Goal: Task Accomplishment & Management: Complete application form

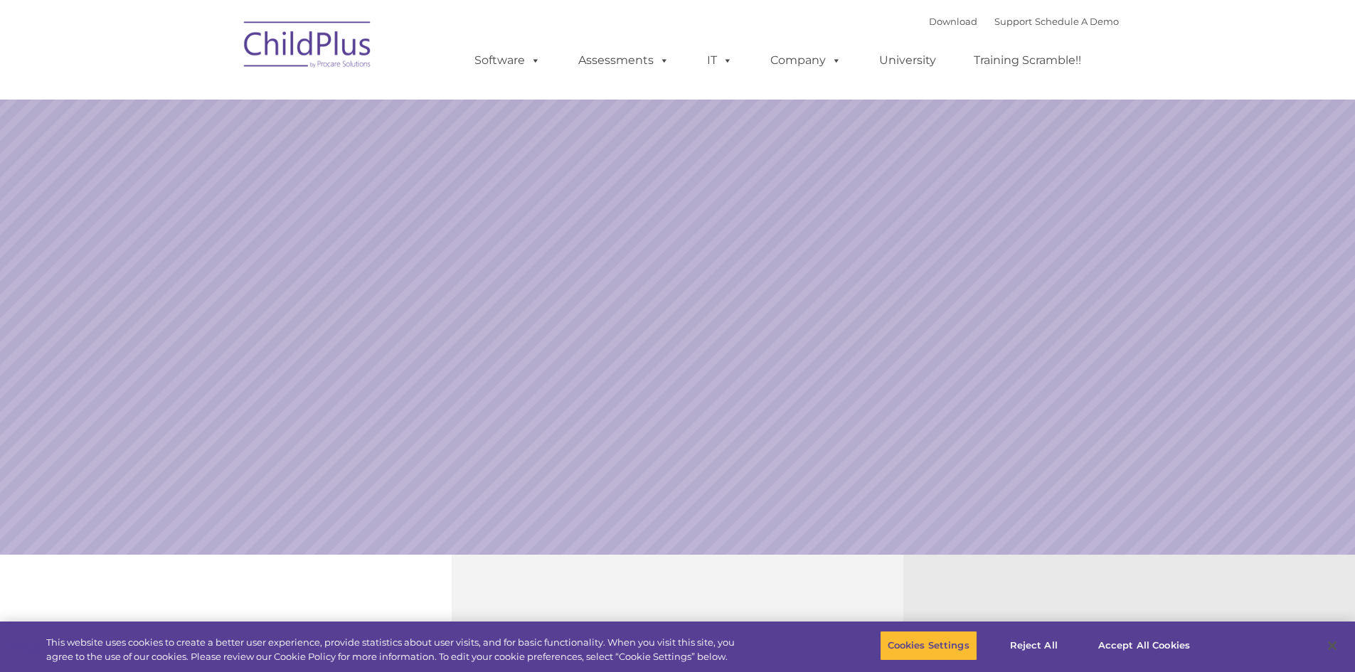
select select "MEDIUM"
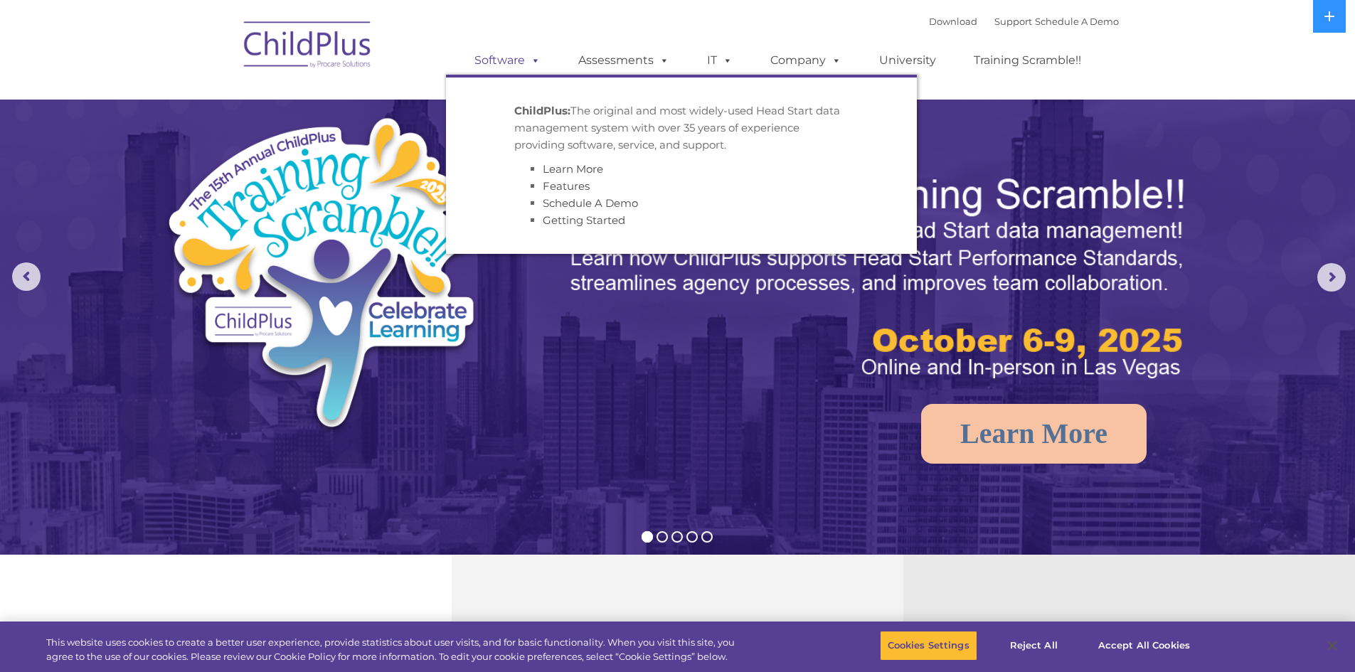
click at [538, 67] on span at bounding box center [533, 60] width 16 height 14
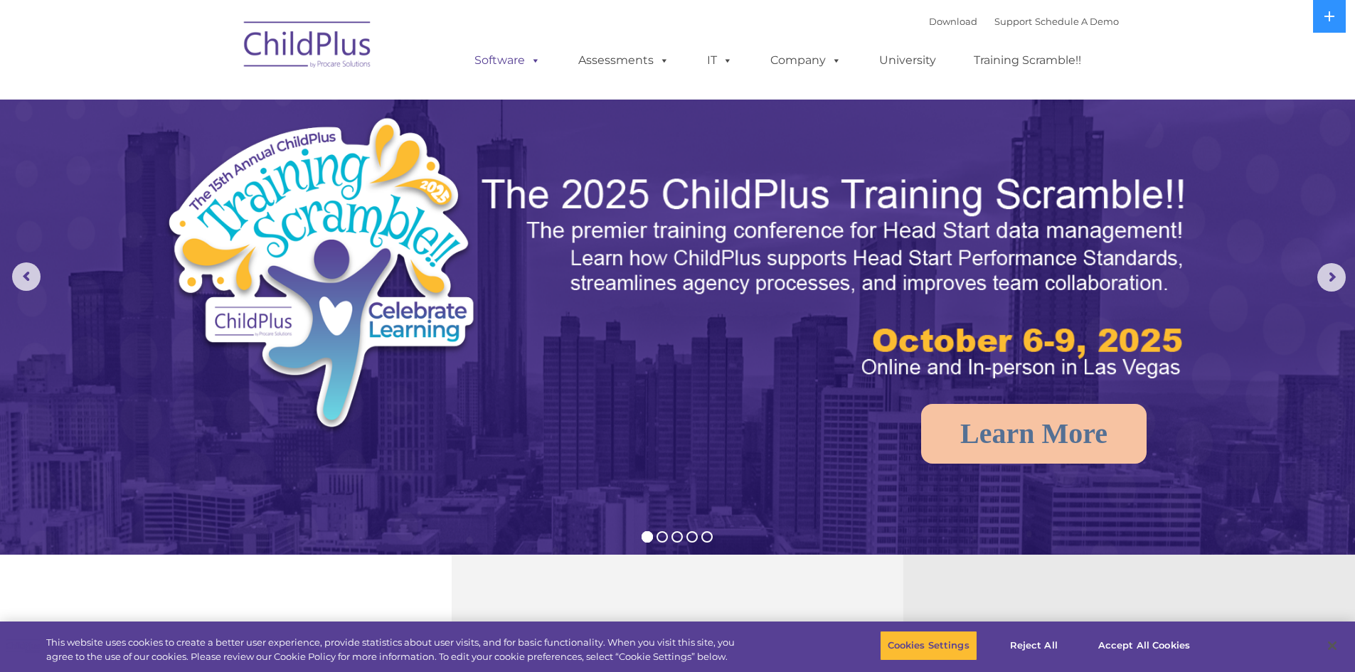
click at [519, 68] on link "Software" at bounding box center [507, 60] width 95 height 28
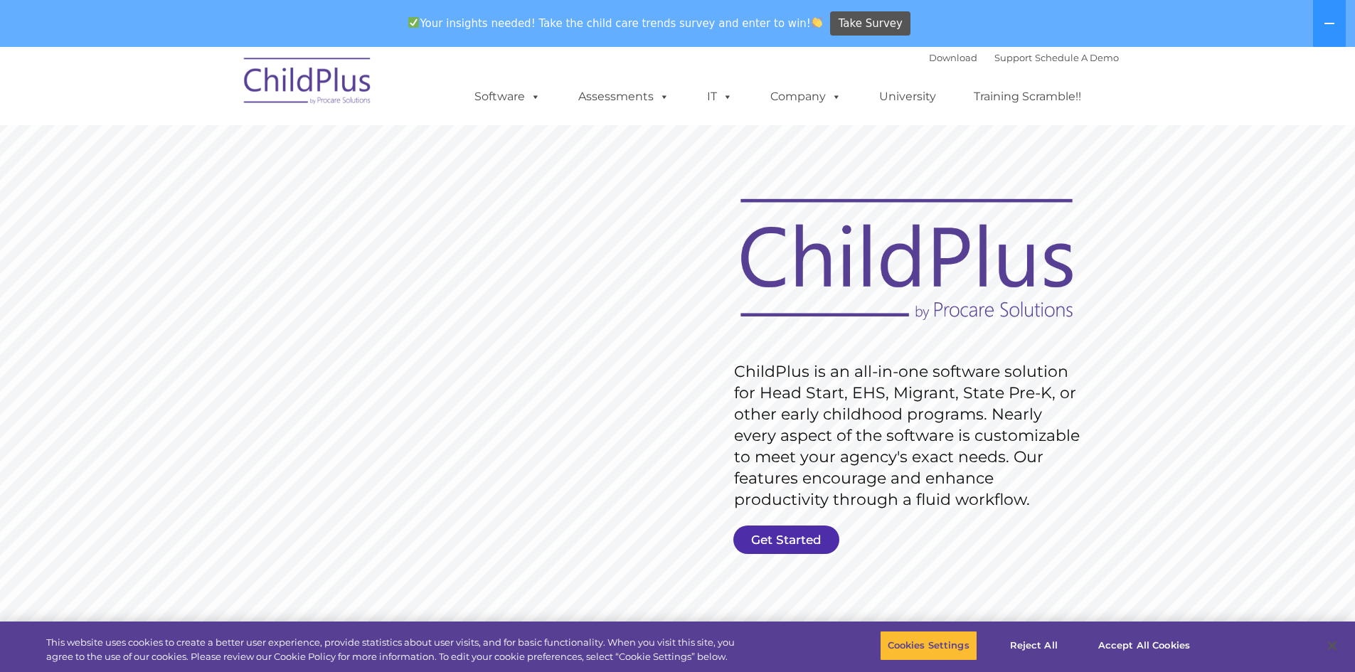
click at [814, 540] on link "Get Started" at bounding box center [786, 540] width 106 height 28
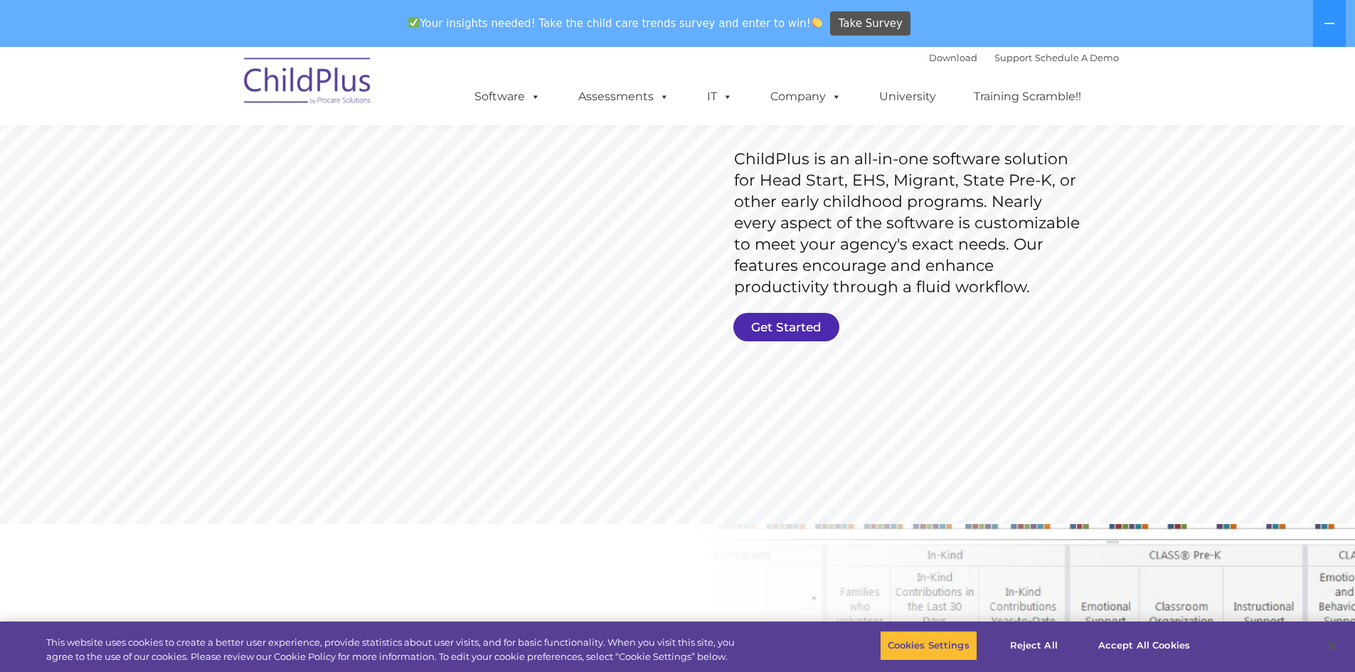
scroll to position [213, 0]
click at [790, 330] on link "Get Started" at bounding box center [786, 326] width 106 height 28
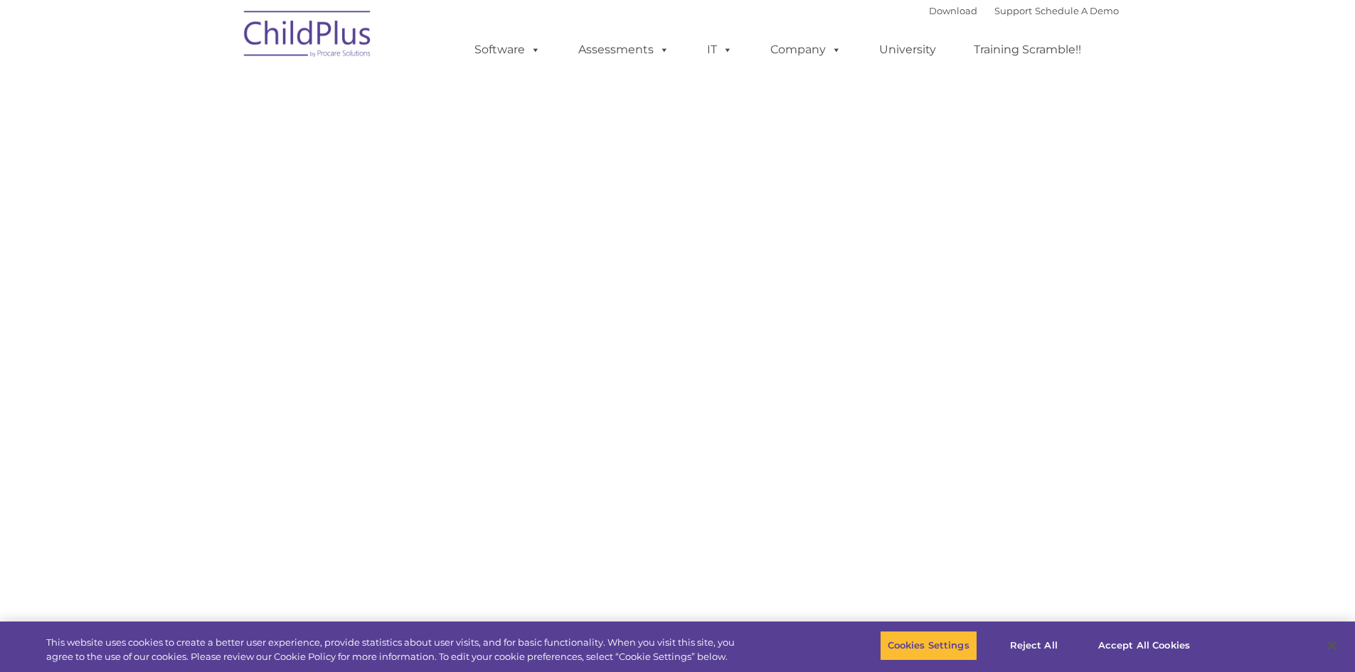
select select "MEDIUM"
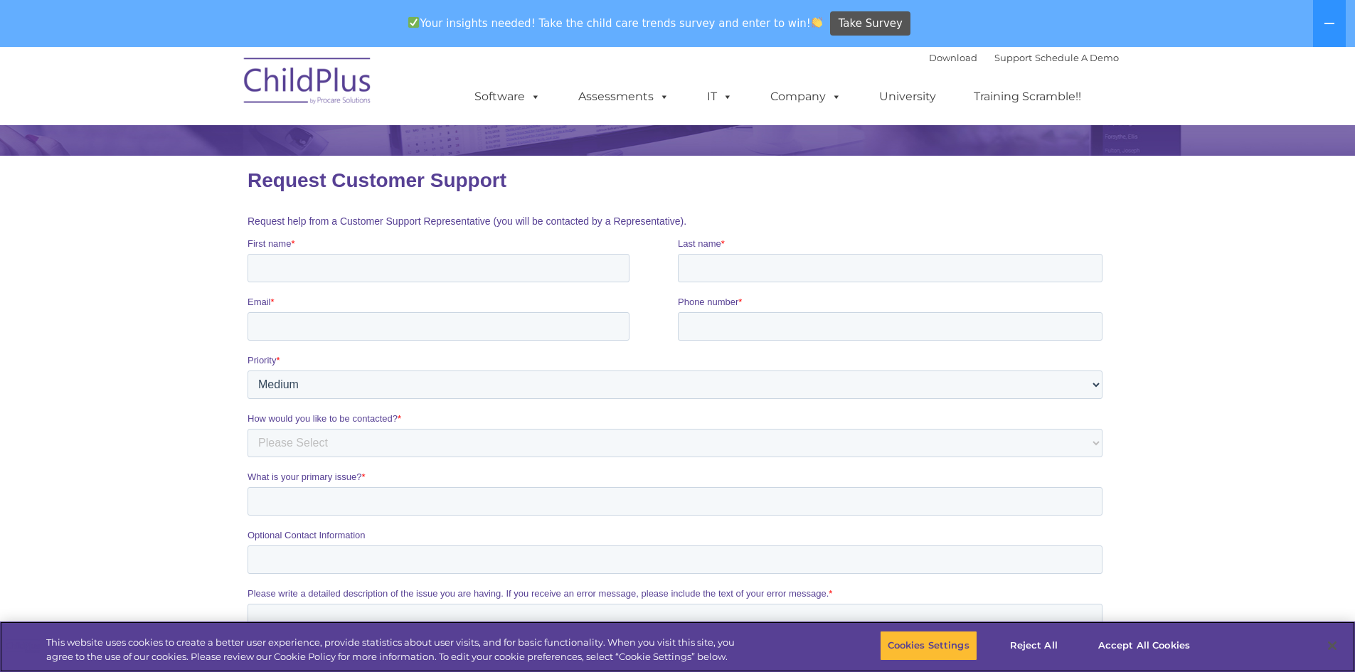
scroll to position [142, 0]
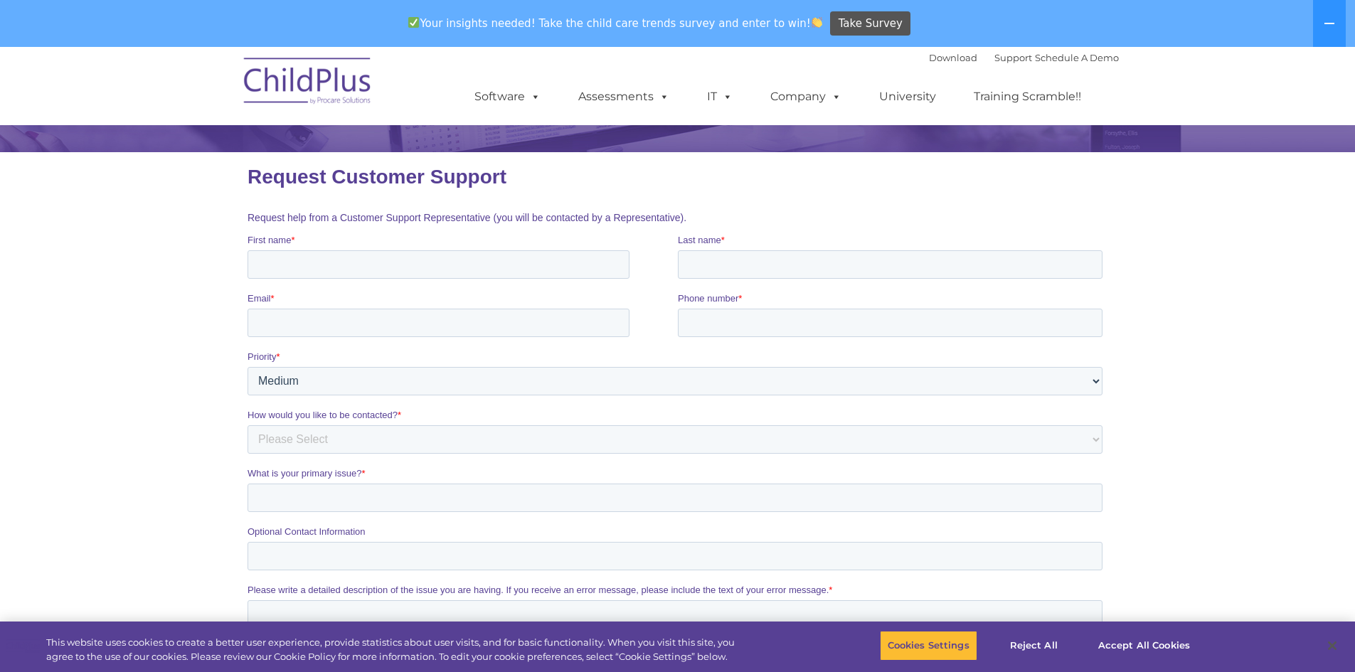
click at [420, 250] on div "First name *" at bounding box center [462, 256] width 430 height 46
click at [417, 263] on input "First name *" at bounding box center [438, 264] width 382 height 28
type input "l"
type input "Landix"
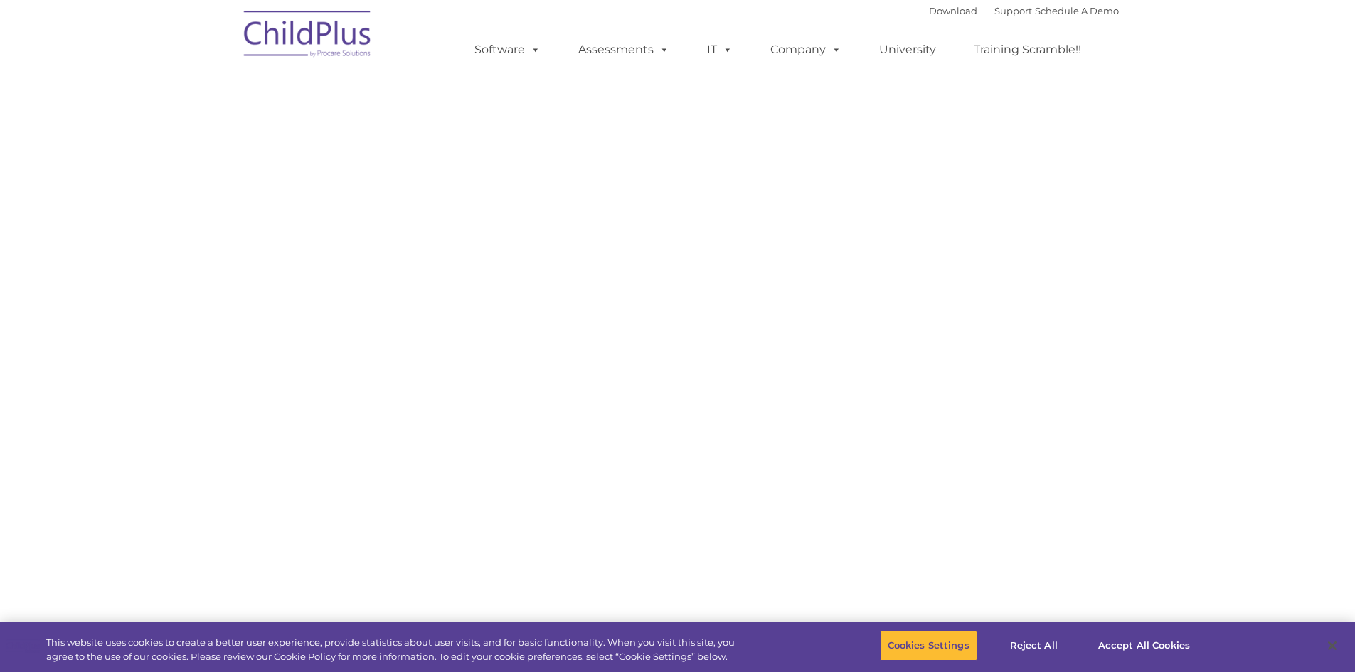
select select "MEDIUM"
